Goal: Information Seeking & Learning: Learn about a topic

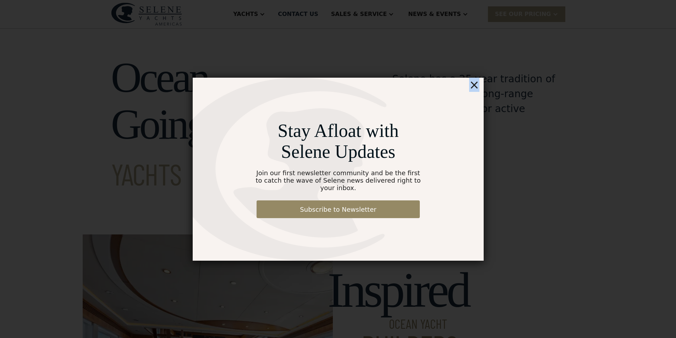
drag, startPoint x: 475, startPoint y: 90, endPoint x: 481, endPoint y: 90, distance: 6.1
click at [476, 90] on div "×" at bounding box center [474, 85] width 10 height 14
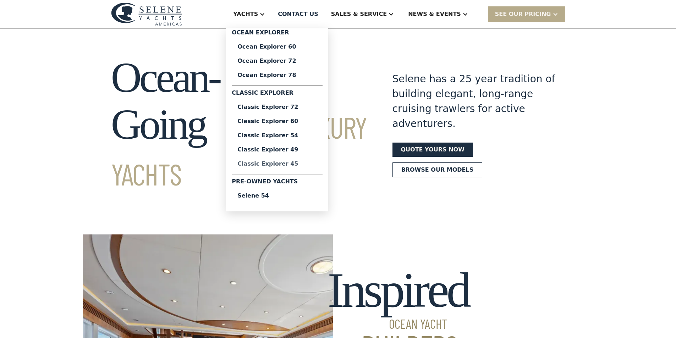
click at [298, 165] on div "Classic Explorer 45" at bounding box center [276, 164] width 79 height 6
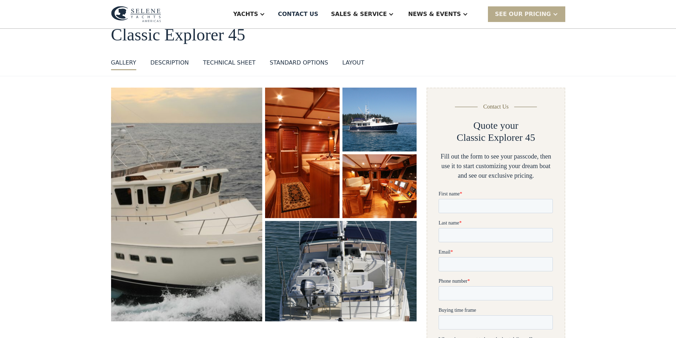
scroll to position [35, 0]
